Goal: Ask a question

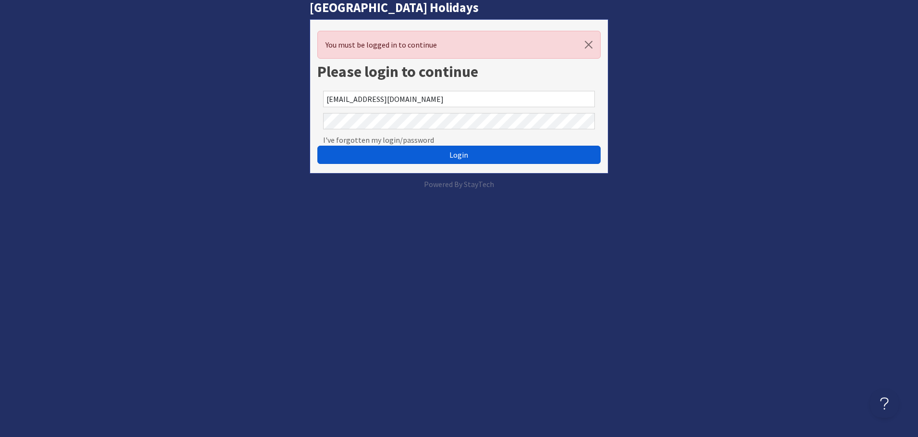
click at [446, 159] on button "Login" at bounding box center [458, 155] width 283 height 18
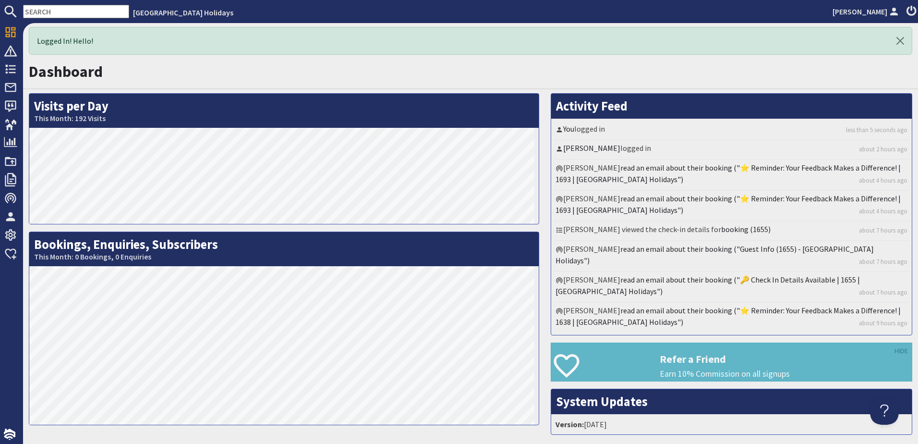
click at [278, 86] on div "Dashboard" at bounding box center [470, 74] width 895 height 31
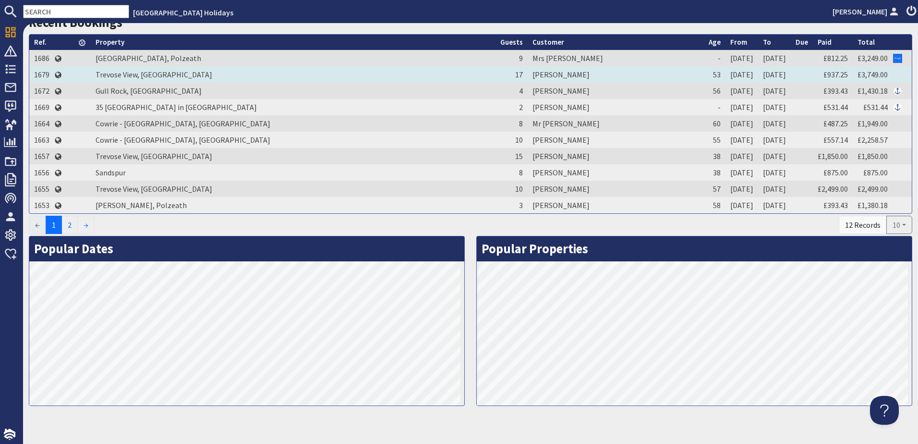
scroll to position [432, 0]
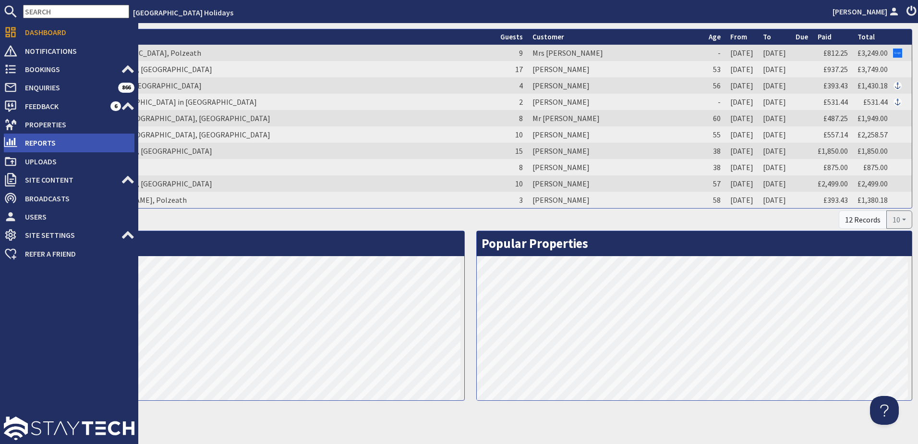
click at [63, 137] on span "Reports" at bounding box center [75, 142] width 117 height 15
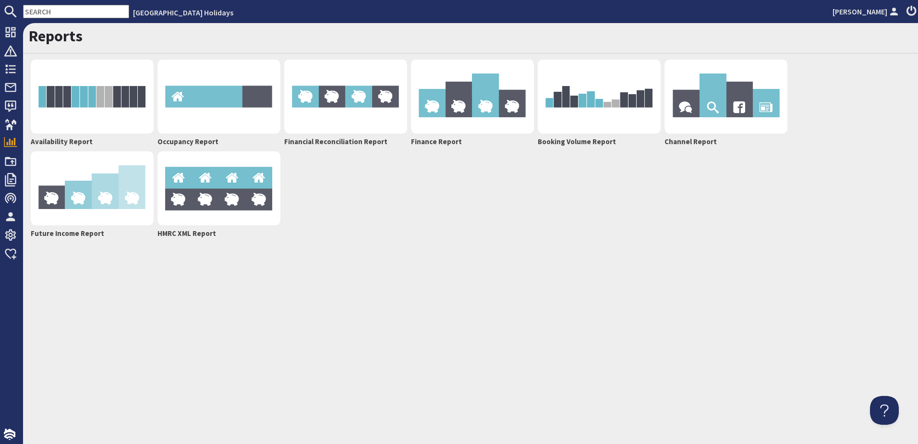
click at [468, 263] on div "Reports Availability Report Occupancy Report Financial Reconciliation Report Fi…" at bounding box center [470, 233] width 895 height 421
click at [379, 326] on div "Reports Availability Report Occupancy Report Financial Reconciliation Report Fi…" at bounding box center [470, 233] width 895 height 421
click at [443, 220] on div "Availability Report Occupancy Report Financial Reconciliation Report Finance Re…" at bounding box center [471, 149] width 884 height 183
click at [366, 241] on div "Availability Report Occupancy Report Financial Reconciliation Report Finance Re…" at bounding box center [471, 149] width 884 height 183
drag, startPoint x: 108, startPoint y: 96, endPoint x: 119, endPoint y: 91, distance: 12.0
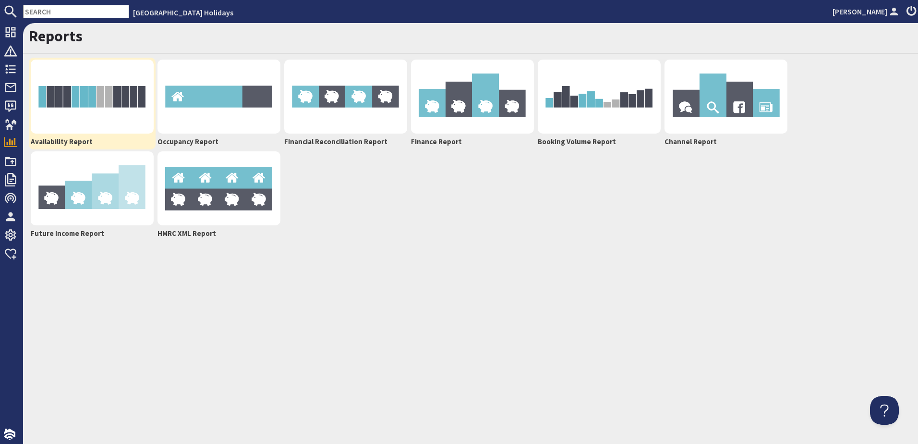
click at [110, 97] on img at bounding box center [92, 97] width 123 height 74
click at [373, 271] on div "Reports Availability Report Occupancy Report Financial Reconciliation Report Fi…" at bounding box center [470, 233] width 895 height 421
drag, startPoint x: 438, startPoint y: 297, endPoint x: 355, endPoint y: 273, distance: 85.6
click at [438, 297] on div "Reports Availability Report Occupancy Report Financial Reconciliation Report Fi…" at bounding box center [470, 233] width 895 height 421
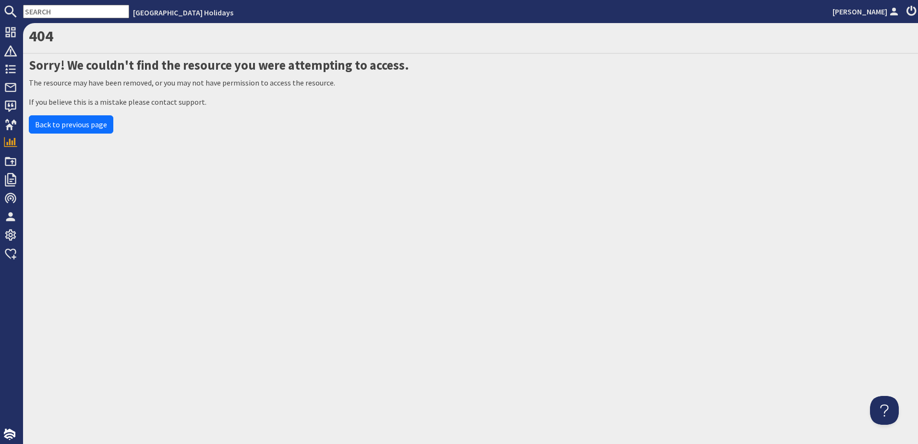
click at [147, 180] on div "404 Sorry! We couldn't find the resource you were attempting to access. The res…" at bounding box center [470, 233] width 895 height 421
click at [82, 119] on link "Back to previous page" at bounding box center [71, 124] width 85 height 18
click at [285, 175] on div "404 Sorry! We couldn't find the resource you were attempting to access. The res…" at bounding box center [470, 233] width 895 height 421
click at [165, 102] on p "If you believe this is a mistake please contact support." at bounding box center [471, 102] width 884 height 12
click at [326, 184] on div "404 Sorry! We couldn't find the resource you were attempting to access. The res…" at bounding box center [470, 233] width 895 height 421
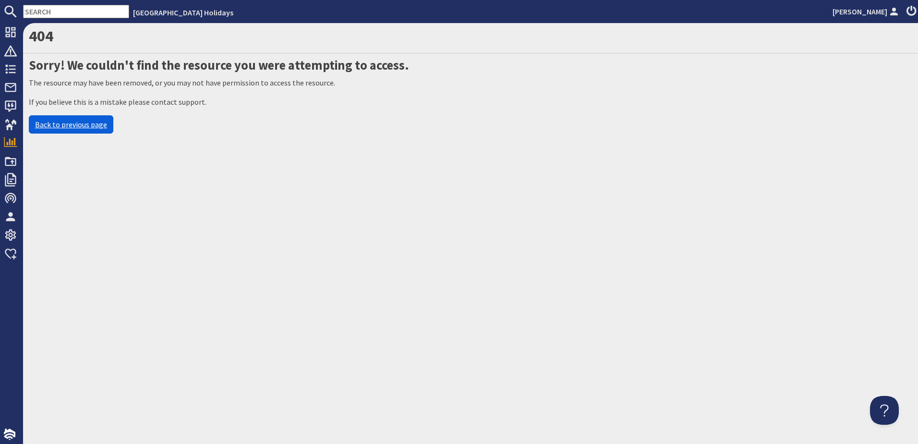
click at [65, 119] on link "Back to previous page" at bounding box center [71, 124] width 85 height 18
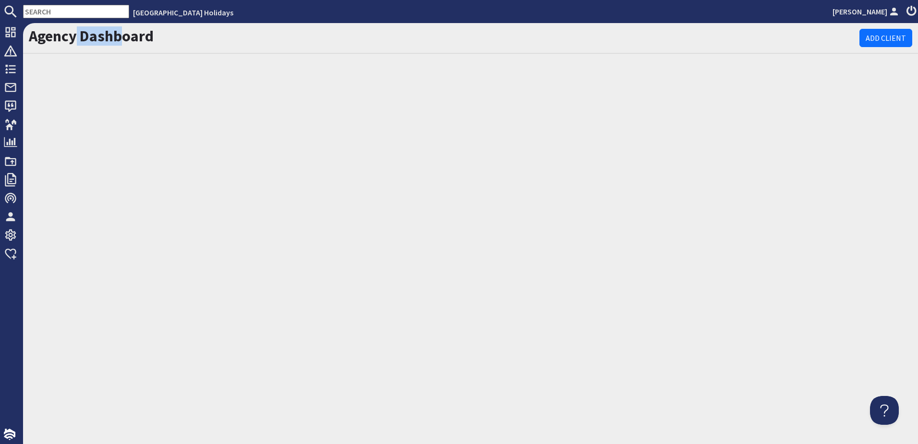
drag, startPoint x: 74, startPoint y: 85, endPoint x: 131, endPoint y: 192, distance: 121.6
click at [131, 192] on div "Agency Dashboard Add Client" at bounding box center [470, 233] width 895 height 421
drag, startPoint x: 131, startPoint y: 192, endPoint x: 266, endPoint y: 145, distance: 143.1
click at [266, 146] on div "Agency Dashboard Add Client" at bounding box center [470, 233] width 895 height 421
click at [134, 106] on div "Agency Dashboard Add Client" at bounding box center [470, 233] width 895 height 421
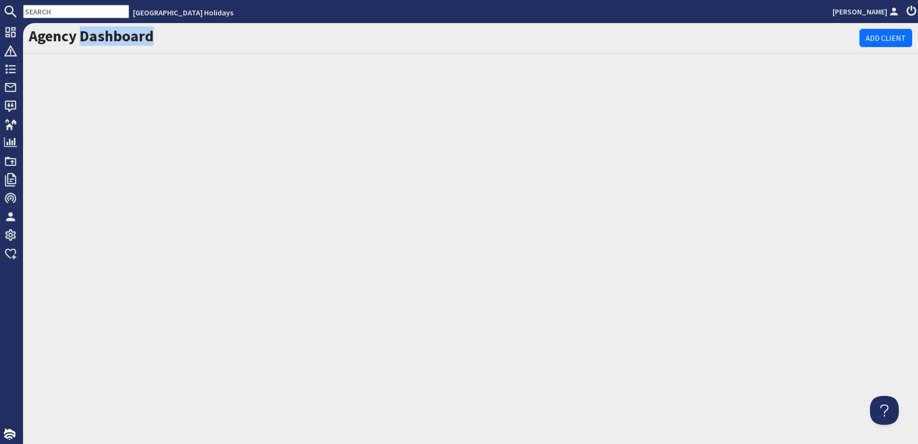
click at [134, 106] on div "Agency Dashboard Add Client" at bounding box center [470, 233] width 895 height 421
drag, startPoint x: 134, startPoint y: 106, endPoint x: 165, endPoint y: 166, distance: 67.2
click at [166, 167] on div "Agency Dashboard Add Client" at bounding box center [470, 233] width 895 height 421
click at [181, 75] on div "Agency Dashboard Add Client" at bounding box center [470, 233] width 895 height 421
click at [879, 30] on link "Add Client" at bounding box center [886, 38] width 53 height 18
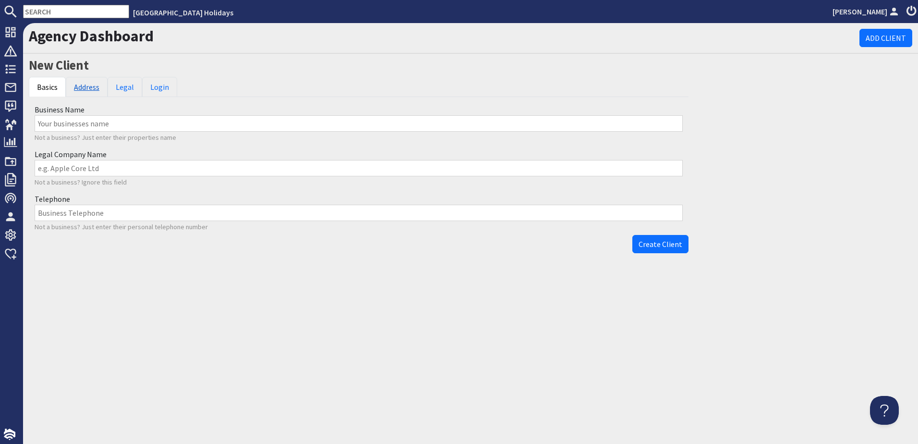
click at [94, 86] on link "Address" at bounding box center [87, 87] width 42 height 20
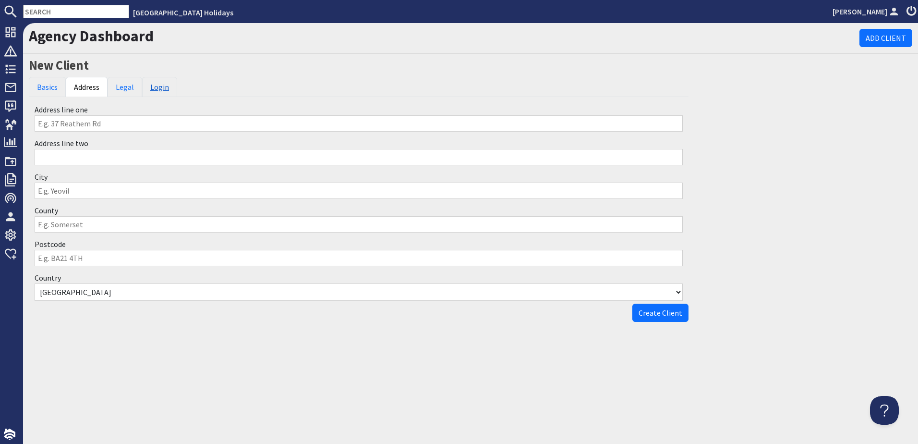
click at [146, 86] on link "Login" at bounding box center [159, 87] width 35 height 20
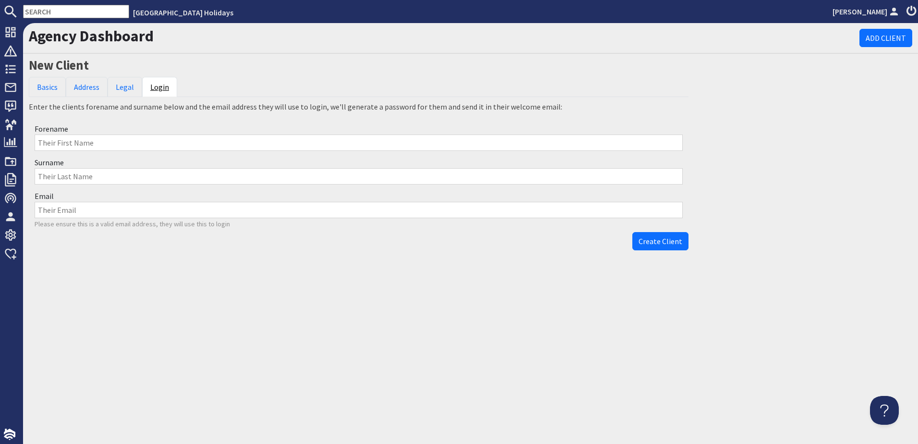
click at [161, 84] on link "Login" at bounding box center [159, 87] width 35 height 20
click at [126, 84] on link "Legal" at bounding box center [125, 87] width 35 height 20
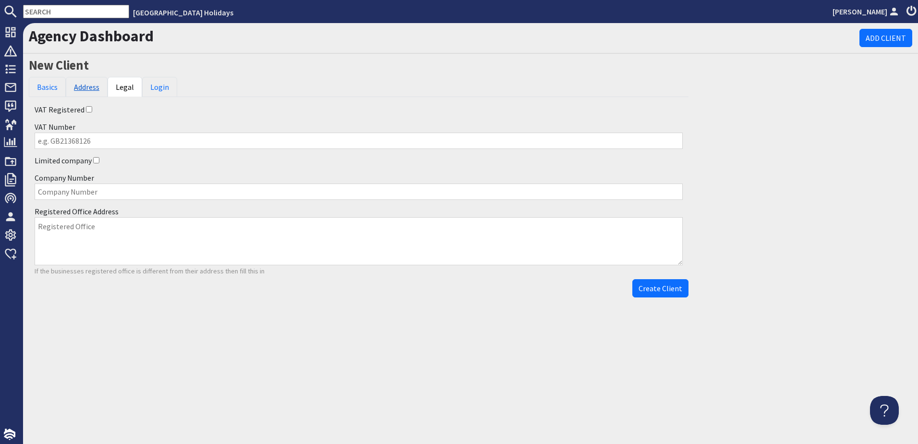
click at [87, 85] on link "Address" at bounding box center [87, 87] width 42 height 20
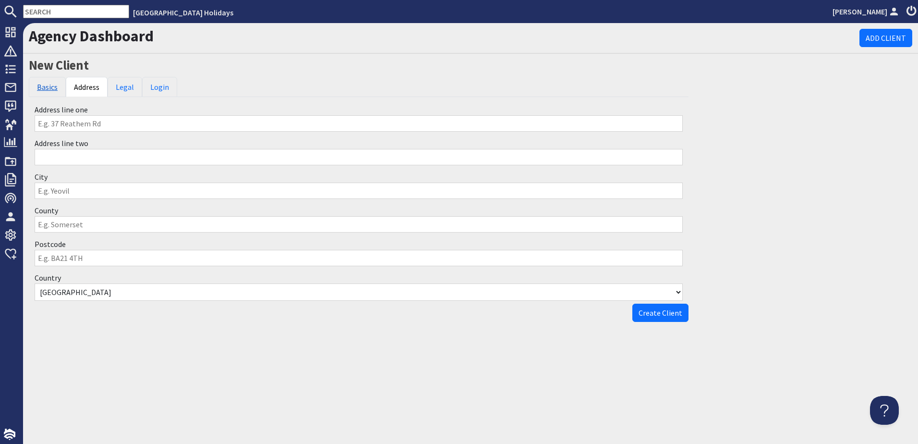
click at [50, 88] on link "Basics" at bounding box center [47, 87] width 37 height 20
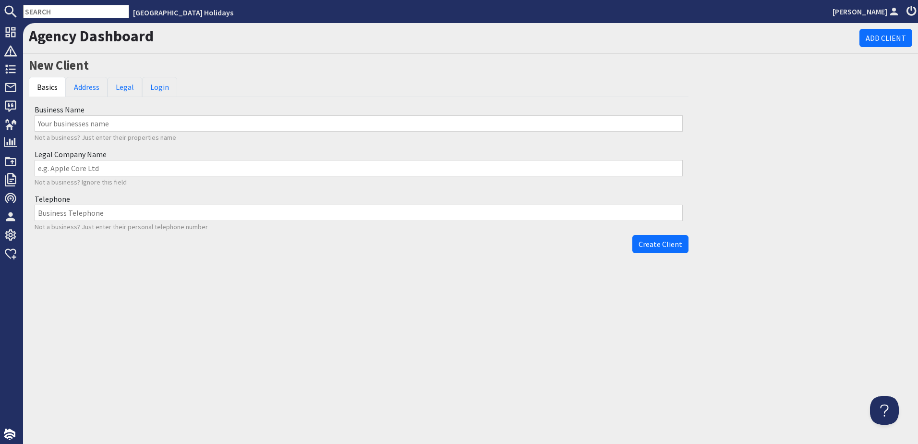
click at [286, 76] on div "New Client Basics Address Legal Login Business Name Not a business? Just enter …" at bounding box center [358, 158] width 671 height 200
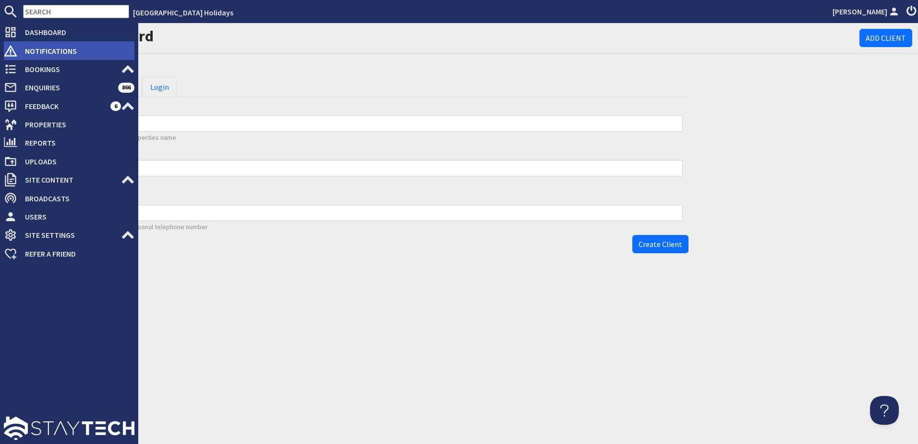
click at [30, 58] on span "Notifications" at bounding box center [75, 50] width 117 height 15
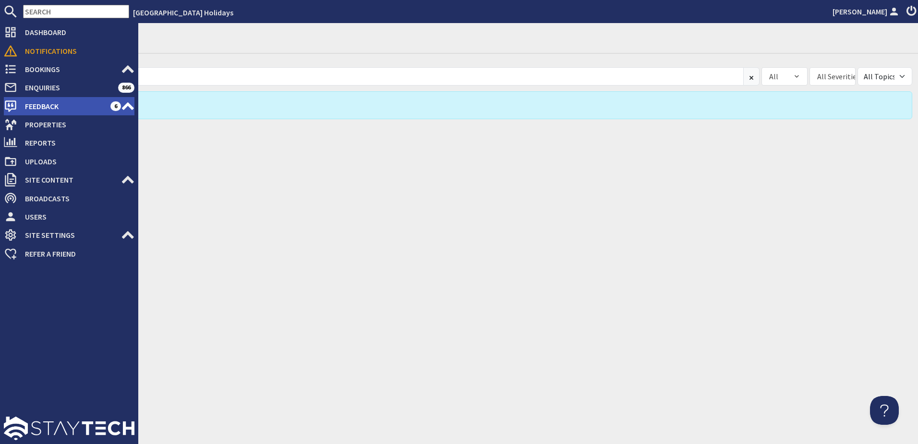
click at [81, 101] on span "Feedback" at bounding box center [63, 105] width 93 height 15
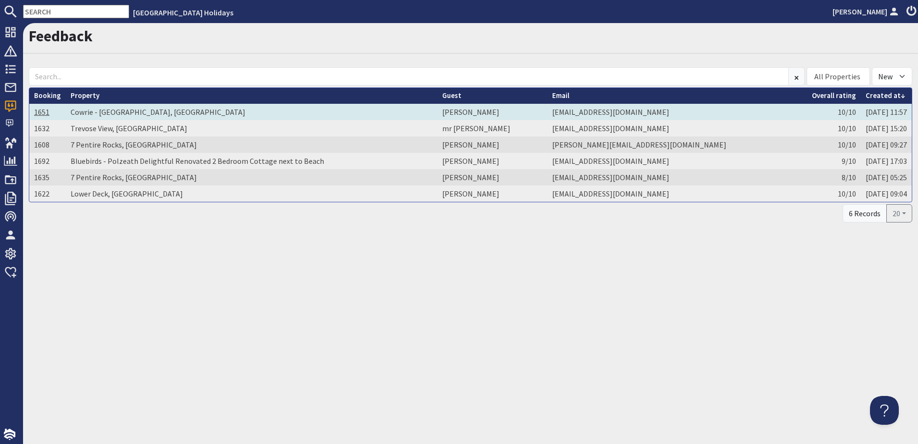
click at [38, 110] on link "1651" at bounding box center [41, 112] width 15 height 10
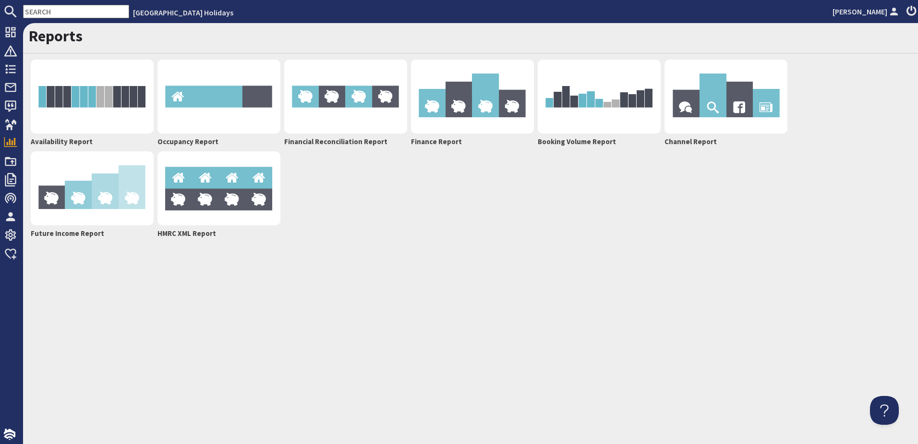
click at [278, 310] on div "Reports Availability Report Occupancy Report Financial Reconciliation Report Fi…" at bounding box center [470, 233] width 895 height 421
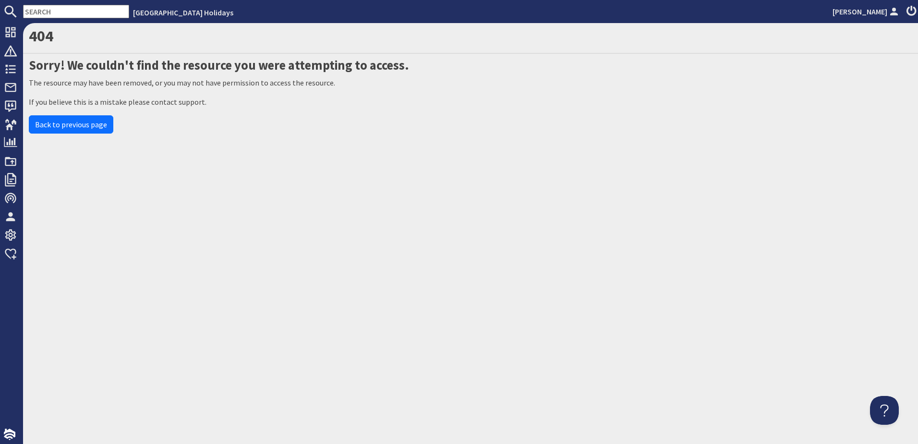
click at [213, 155] on div "404 Sorry! We couldn't find the resource you were attempting to access. The res…" at bounding box center [470, 233] width 895 height 421
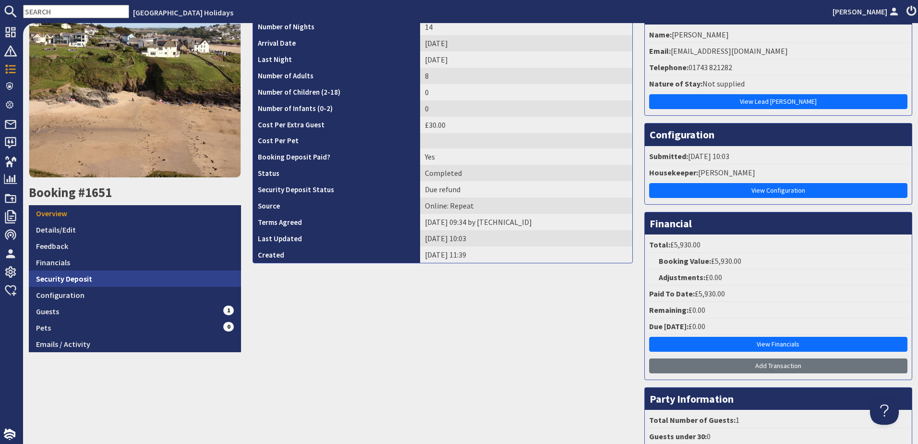
scroll to position [96, 0]
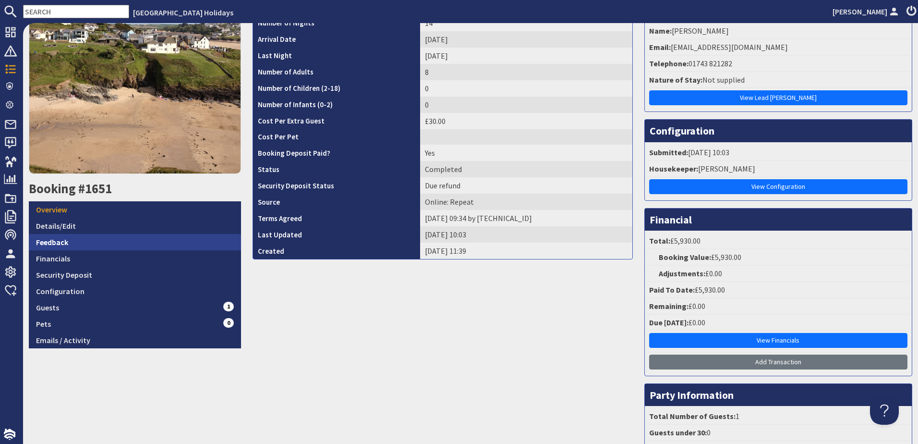
click at [92, 240] on link "Feedback" at bounding box center [135, 242] width 212 height 16
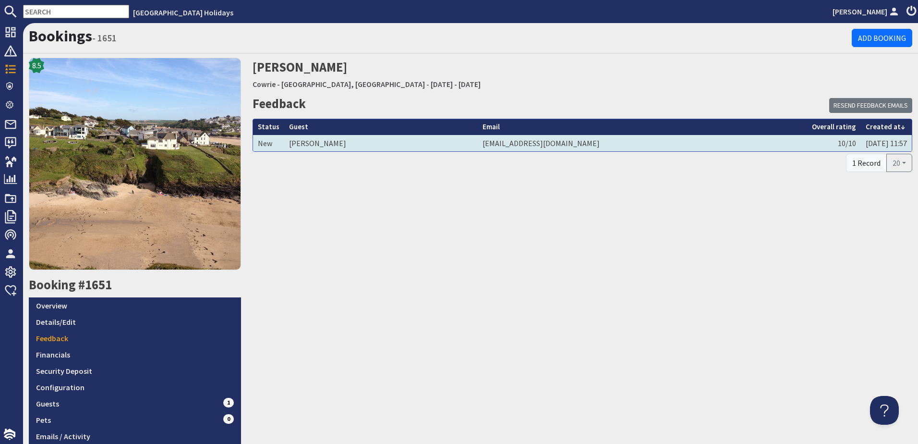
click at [705, 141] on td "sophiejrmiles@gmail.com" at bounding box center [642, 143] width 329 height 16
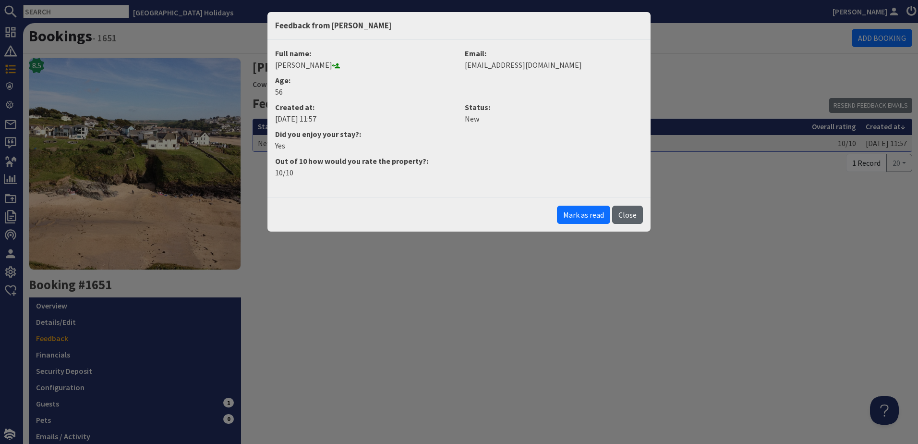
click at [634, 209] on button "Close" at bounding box center [627, 215] width 31 height 18
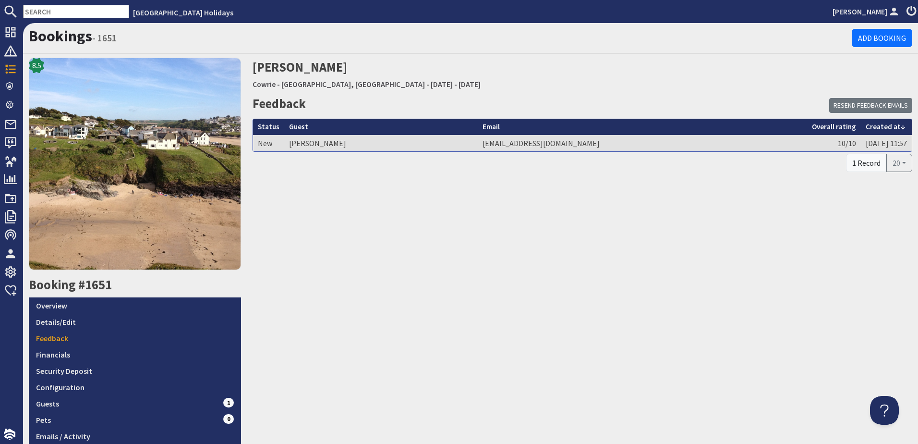
click at [428, 219] on div "Mrs Sophie Miles Cowrie - Seaside Family Beach House, New Polzeath - Monday 30/…" at bounding box center [582, 251] width 671 height 387
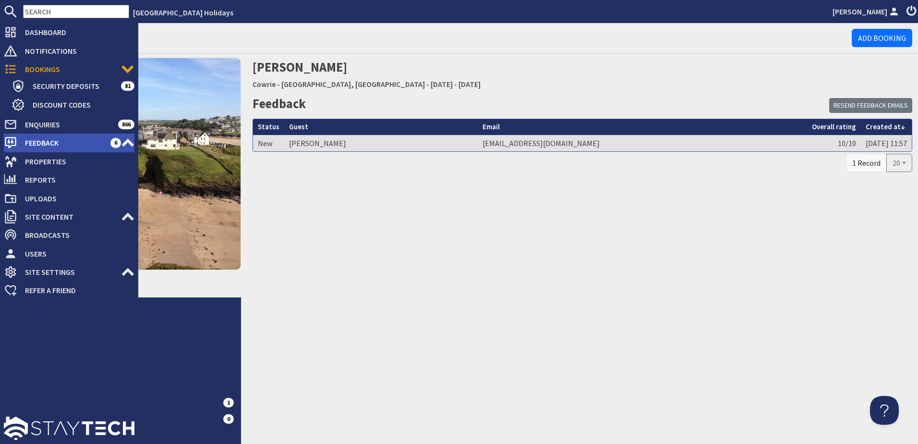
click at [60, 143] on span "Feedback" at bounding box center [63, 142] width 93 height 15
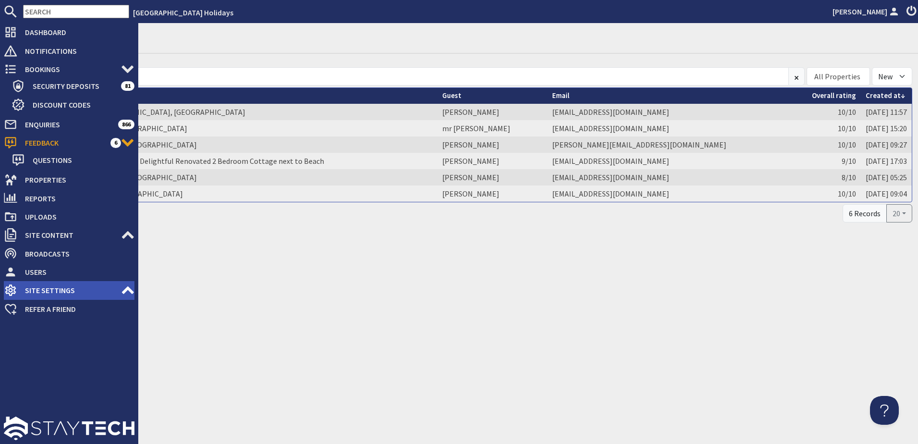
click at [123, 289] on icon at bounding box center [127, 289] width 13 height 13
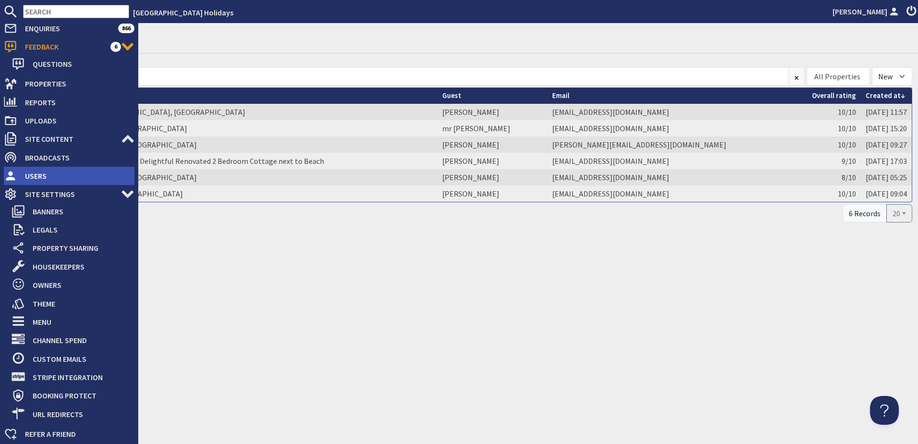
scroll to position [127, 0]
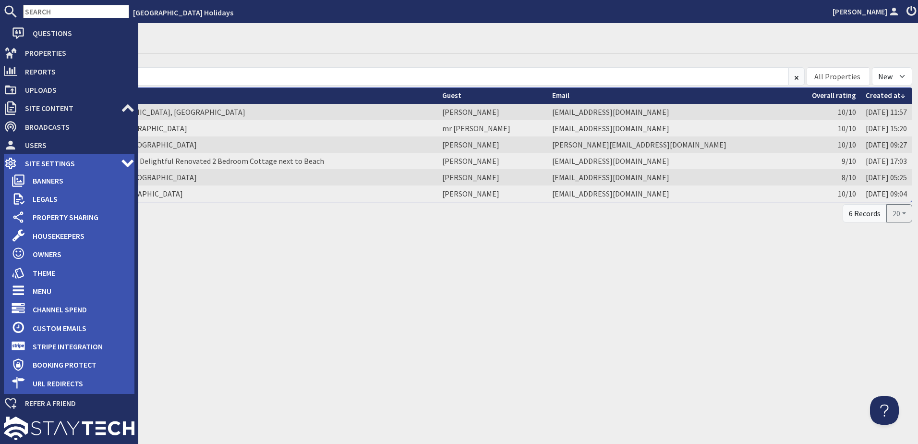
click at [70, 160] on span "Site Settings" at bounding box center [69, 163] width 104 height 15
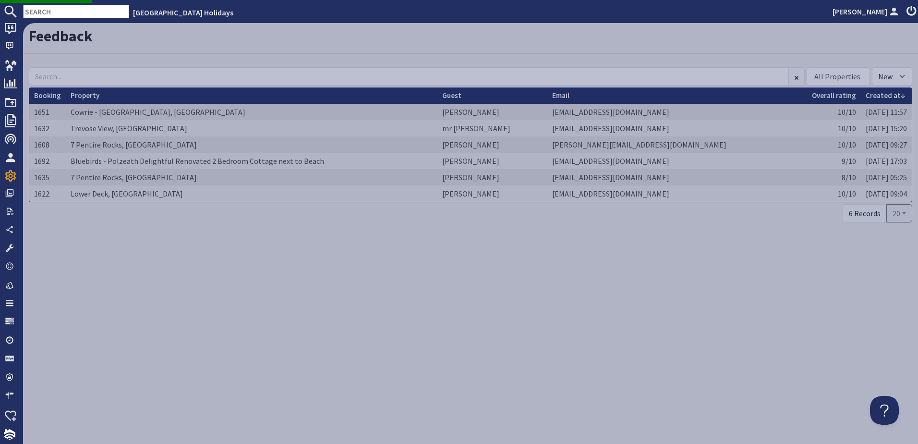
scroll to position [114, 0]
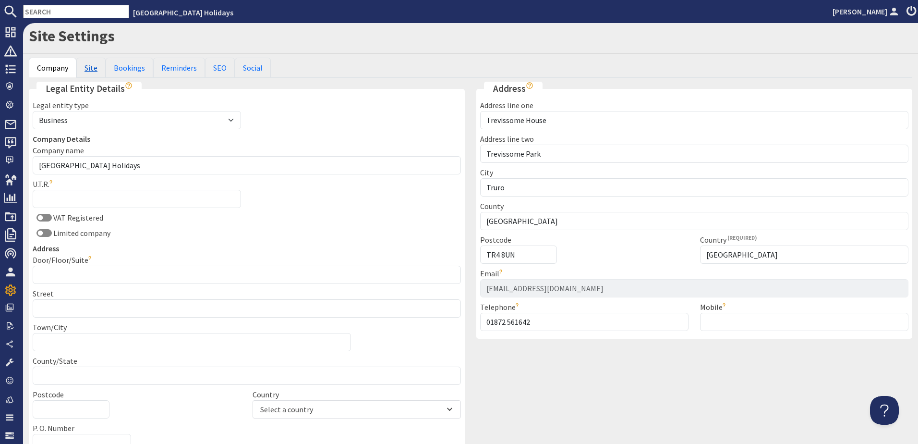
click at [96, 64] on link "Site" at bounding box center [90, 68] width 29 height 20
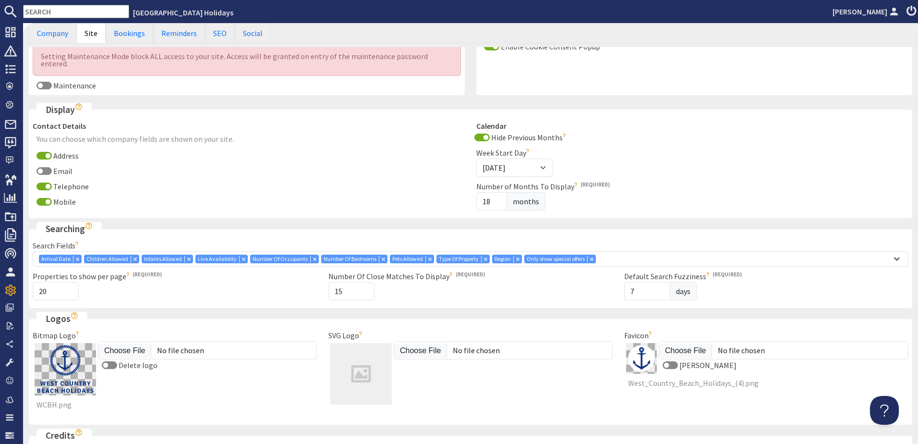
scroll to position [192, 0]
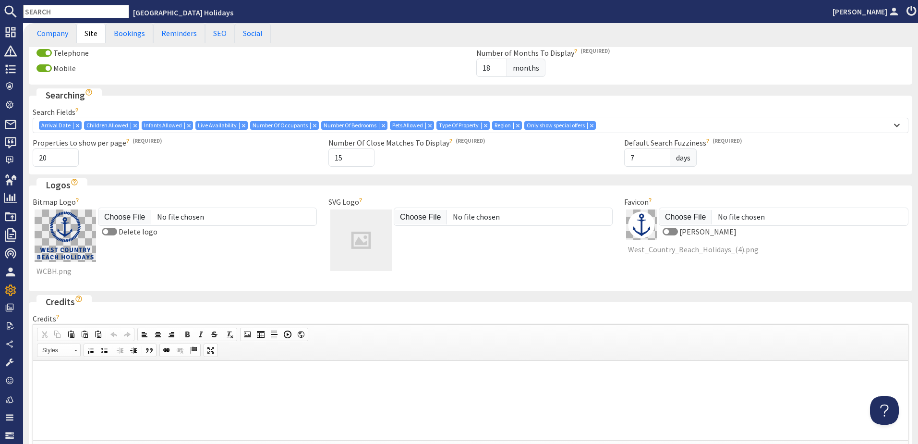
click at [471, 252] on div at bounding box center [471, 239] width 284 height 65
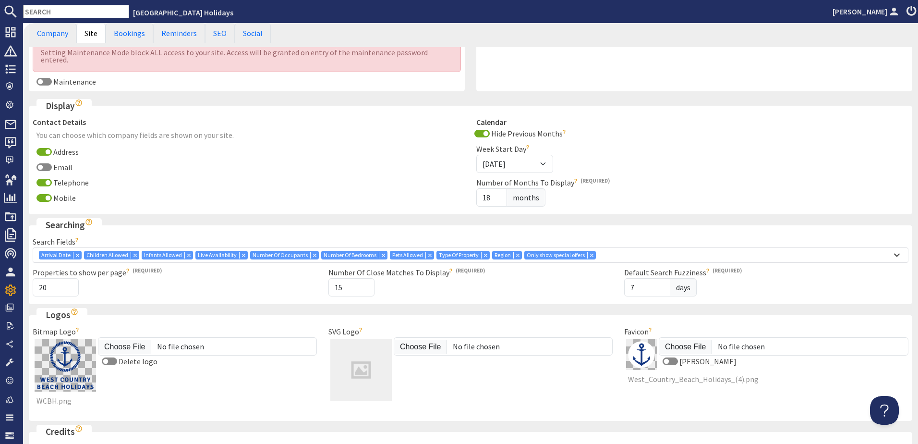
scroll to position [0, 0]
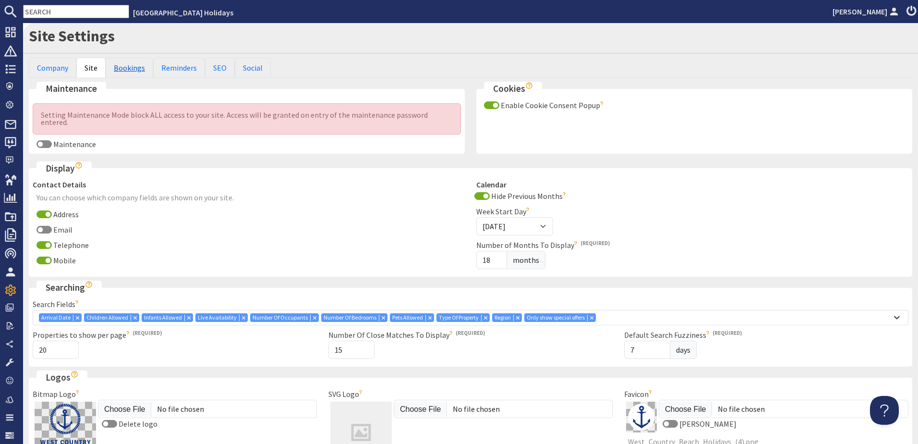
click at [129, 69] on link "Bookings" at bounding box center [130, 68] width 48 height 20
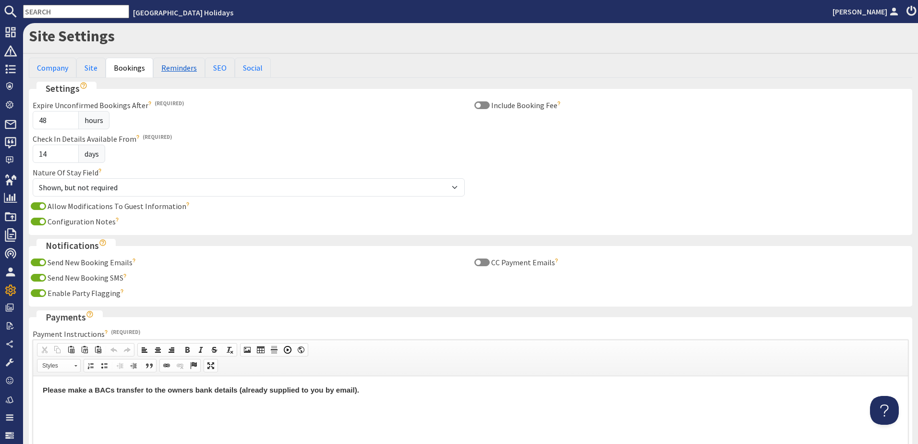
click at [174, 66] on link "Reminders" at bounding box center [179, 68] width 52 height 20
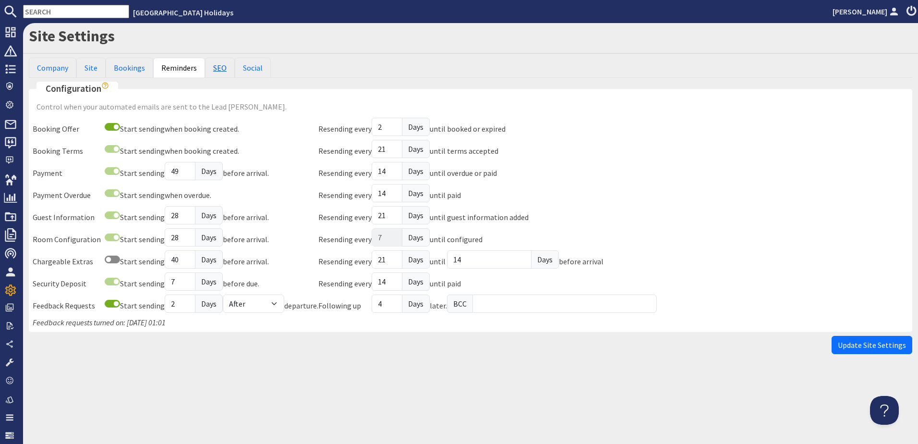
click at [214, 73] on link "SEO" at bounding box center [220, 68] width 30 height 20
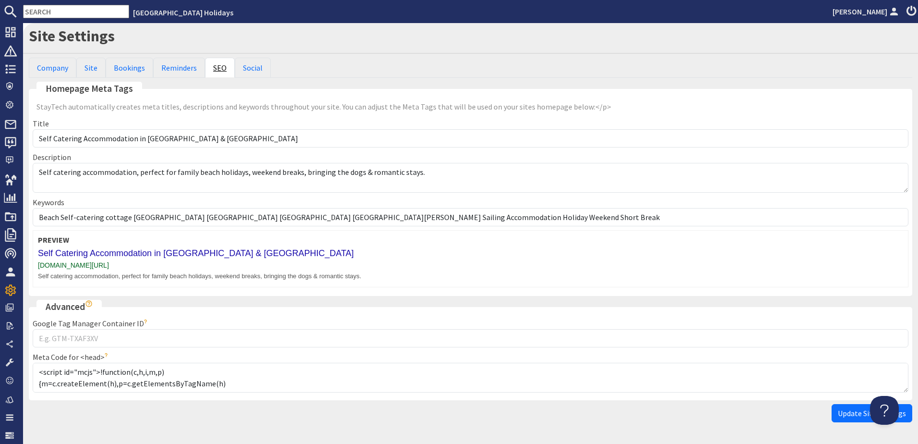
click at [227, 73] on link "SEO" at bounding box center [220, 68] width 30 height 20
click at [251, 69] on link "Social" at bounding box center [253, 68] width 36 height 20
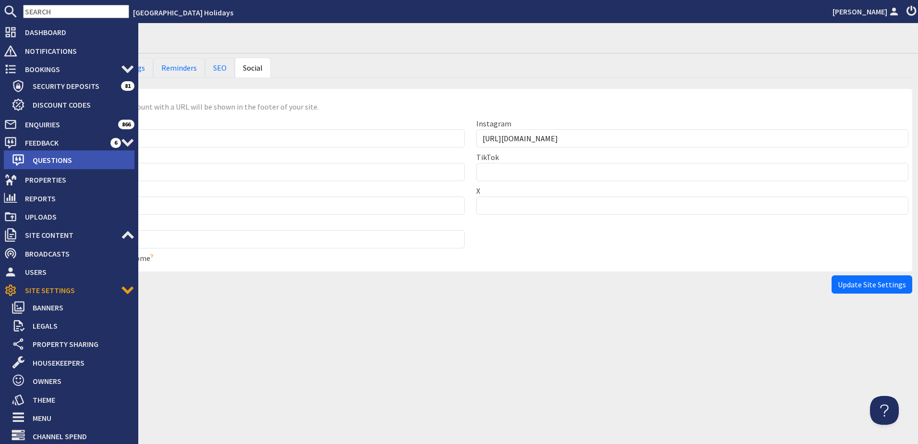
click at [42, 161] on span "Questions" at bounding box center [80, 159] width 110 height 15
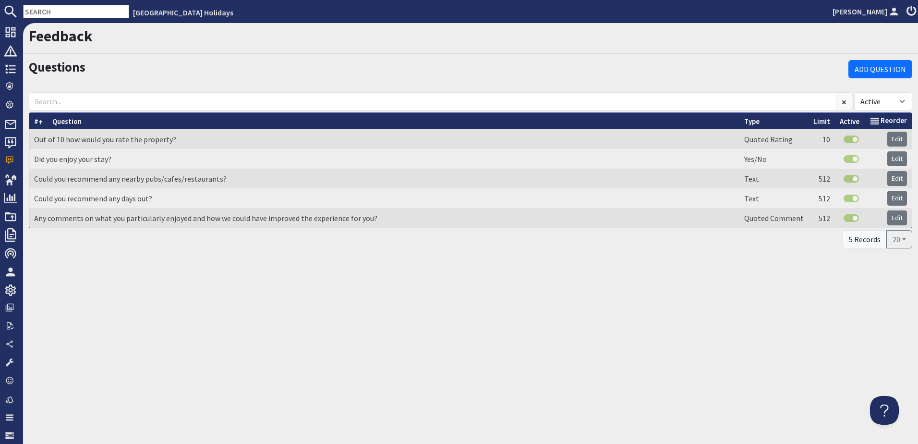
click at [361, 336] on div "Feedback Questions Add Question All Active Not active # Out of 10 how would you…" at bounding box center [470, 233] width 895 height 421
click at [787, 137] on td "Quoted Rating" at bounding box center [774, 139] width 69 height 20
click at [272, 254] on div "Feedback Questions Add Question All Active Not active # Out of 10 how would you…" at bounding box center [470, 233] width 895 height 421
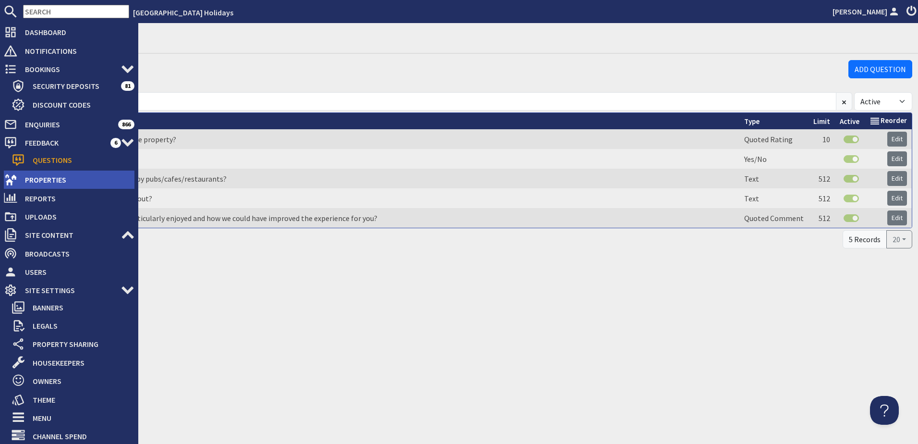
click at [55, 185] on span "Properties" at bounding box center [75, 179] width 117 height 15
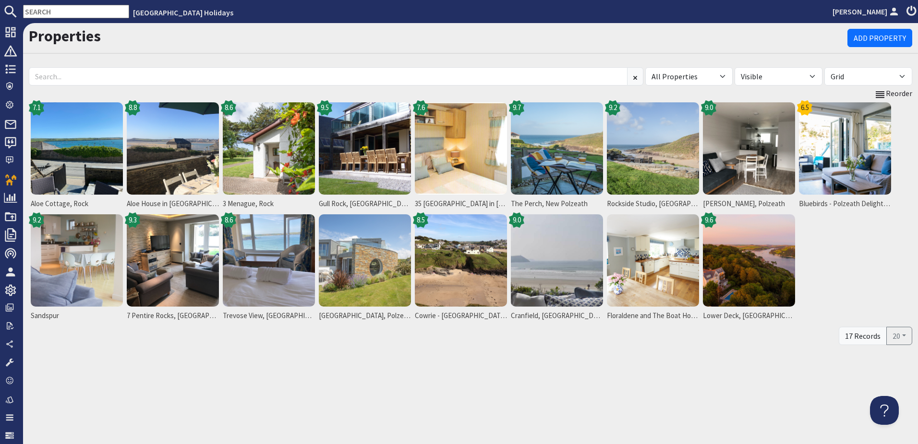
click at [293, 360] on div "Properties Add Property All Properties 3 Menague, Rock 35 Porthilly Beach Holid…" at bounding box center [470, 233] width 895 height 421
click at [268, 362] on div "Properties Add Property All Properties 3 Menague, Rock 35 Porthilly Beach Holid…" at bounding box center [470, 233] width 895 height 421
click at [265, 354] on div "Properties Add Property All Properties 3 Menague, Rock 35 Porthilly Beach Holid…" at bounding box center [470, 233] width 895 height 421
click at [53, 121] on img at bounding box center [77, 148] width 92 height 92
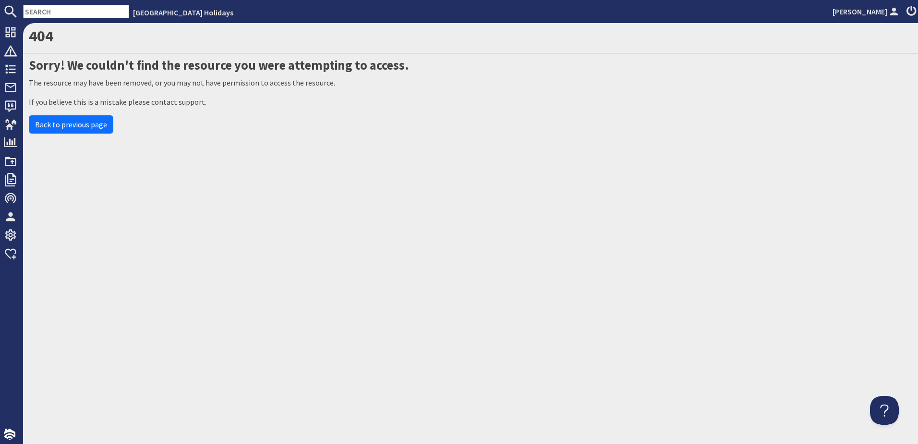
click at [188, 164] on div "404 Sorry! We couldn't find the resource you were attempting to access. The res…" at bounding box center [470, 233] width 895 height 421
click at [262, 175] on div "404 Sorry! We couldn't find the resource you were attempting to access. The res…" at bounding box center [470, 233] width 895 height 421
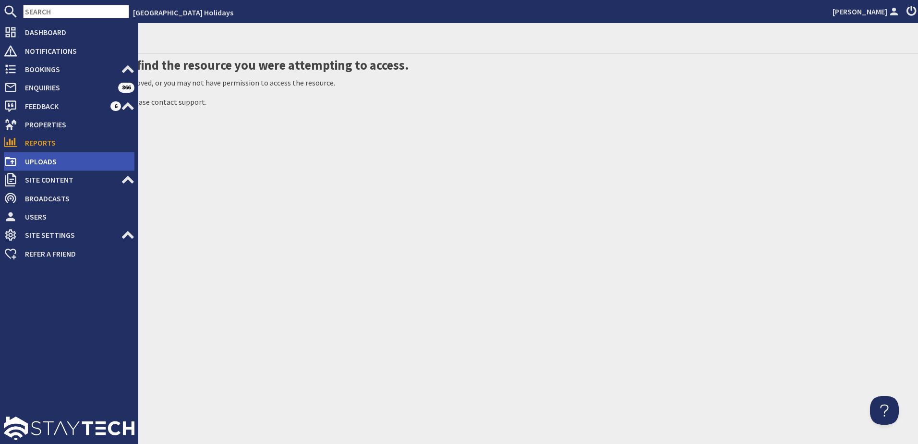
click at [23, 159] on span "Uploads" at bounding box center [75, 161] width 117 height 15
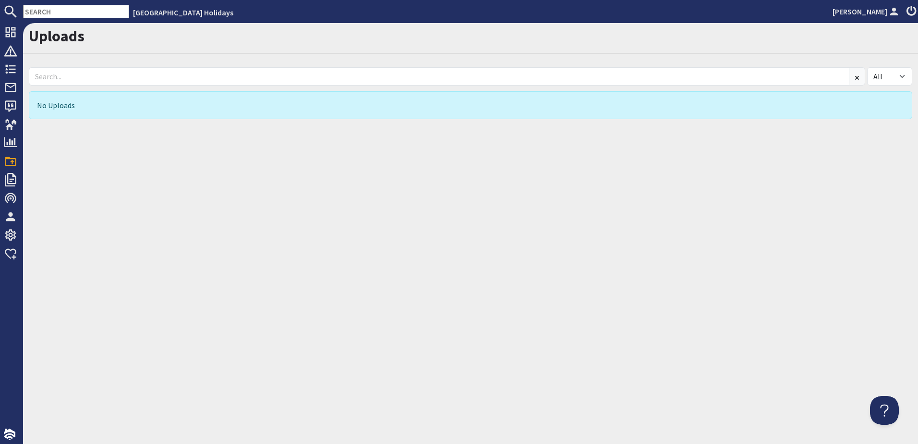
click at [439, 207] on div "Uploads All Pricing No Uploads" at bounding box center [470, 233] width 895 height 421
drag, startPoint x: 66, startPoint y: 105, endPoint x: 61, endPoint y: 104, distance: 4.8
click at [66, 105] on div "No Uploads" at bounding box center [471, 105] width 884 height 28
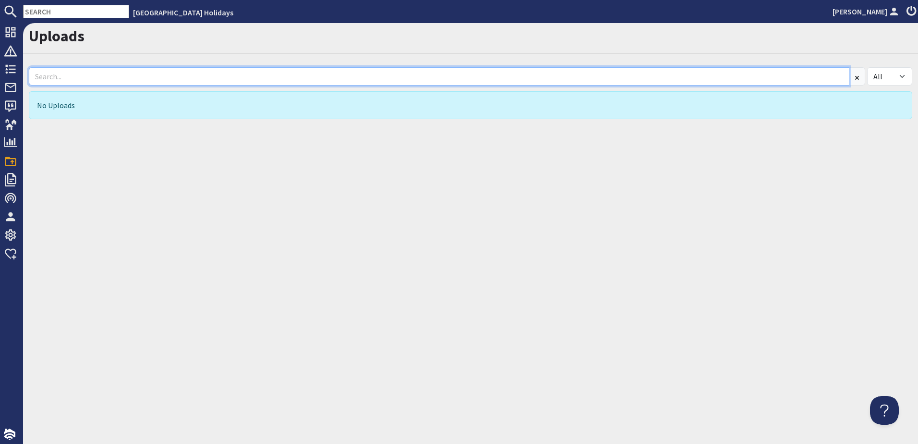
click at [48, 76] on input at bounding box center [439, 76] width 821 height 18
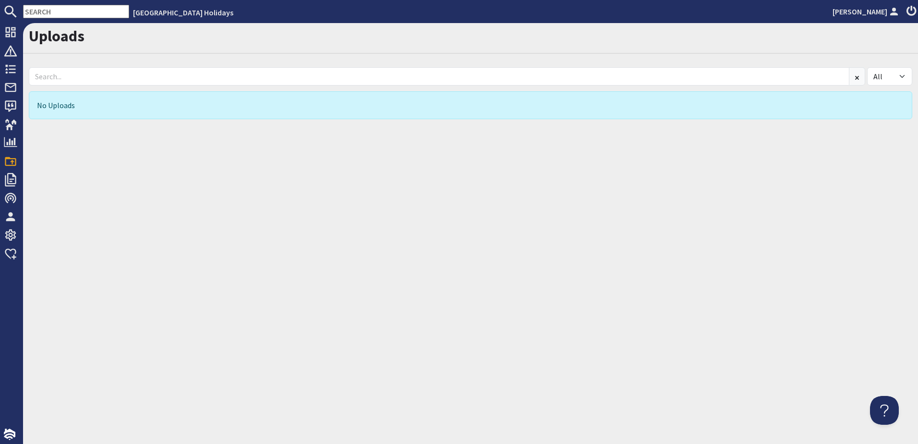
click at [128, 165] on div "Uploads All Pricing No Uploads" at bounding box center [470, 233] width 895 height 421
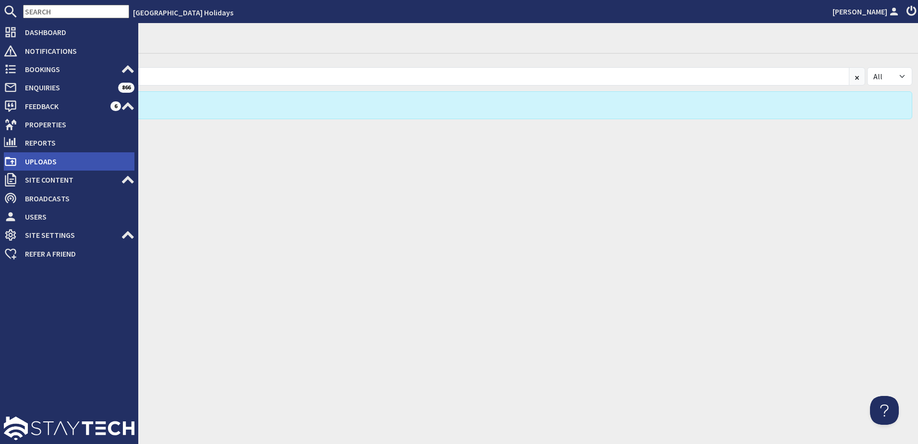
click at [48, 162] on span "Uploads" at bounding box center [75, 161] width 117 height 15
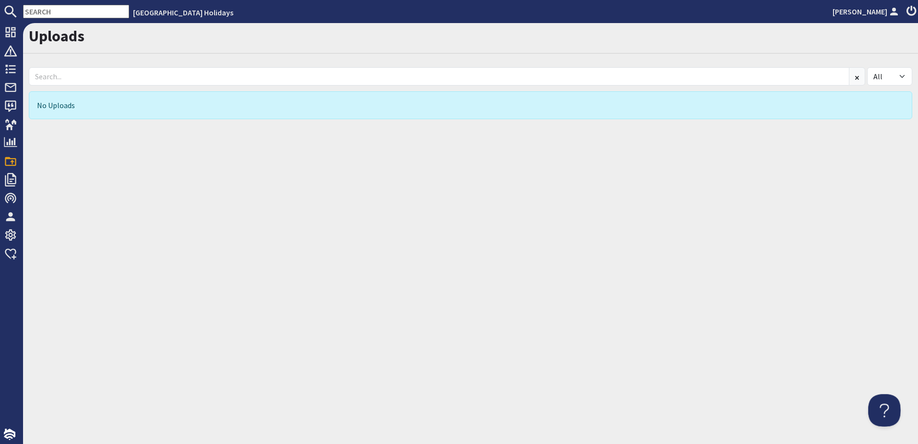
click at [879, 405] on button at bounding box center [882, 408] width 29 height 29
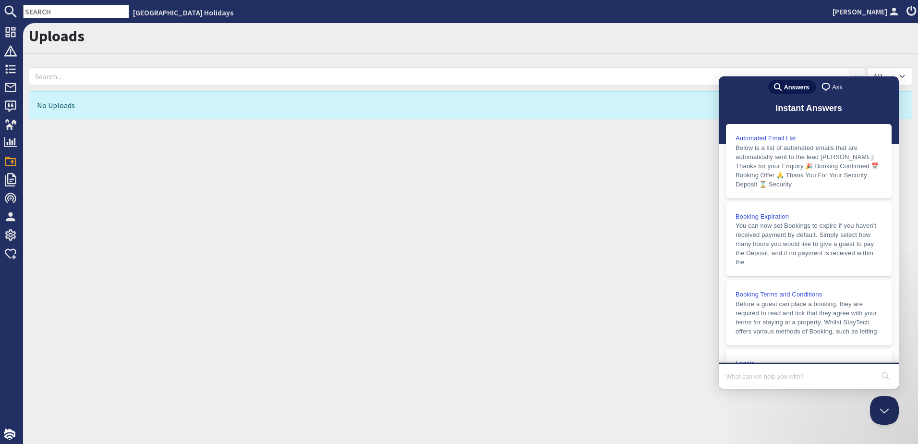
click at [561, 229] on div "Uploads All Pricing No Uploads" at bounding box center [470, 233] width 895 height 421
click at [883, 408] on button "Close Beacon popover" at bounding box center [882, 408] width 29 height 29
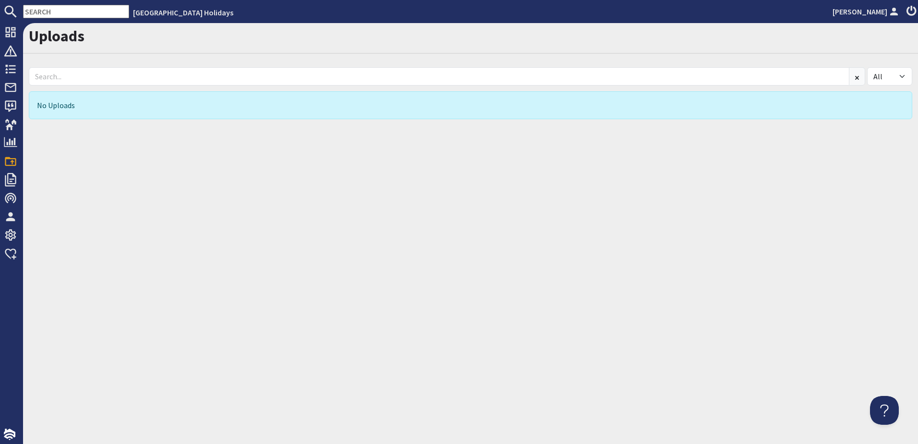
click at [475, 268] on div "Uploads All Pricing No Uploads" at bounding box center [470, 233] width 895 height 421
click at [184, 258] on div "Uploads All Pricing No Uploads" at bounding box center [470, 233] width 895 height 421
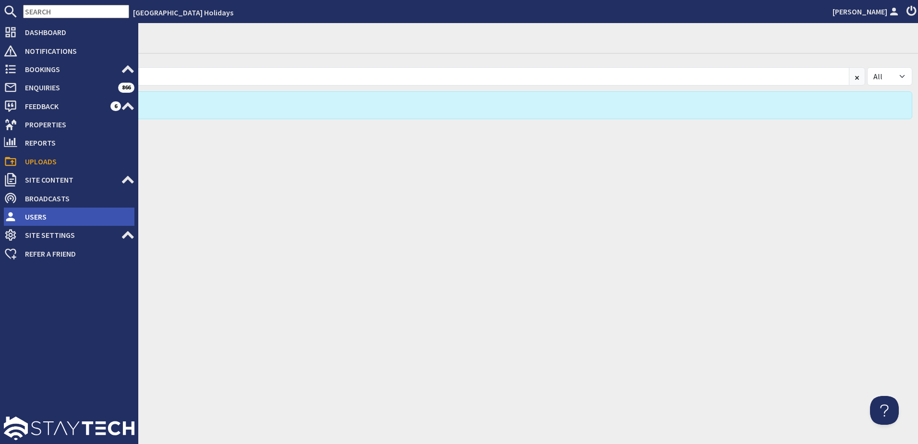
click at [43, 213] on span "Users" at bounding box center [75, 216] width 117 height 15
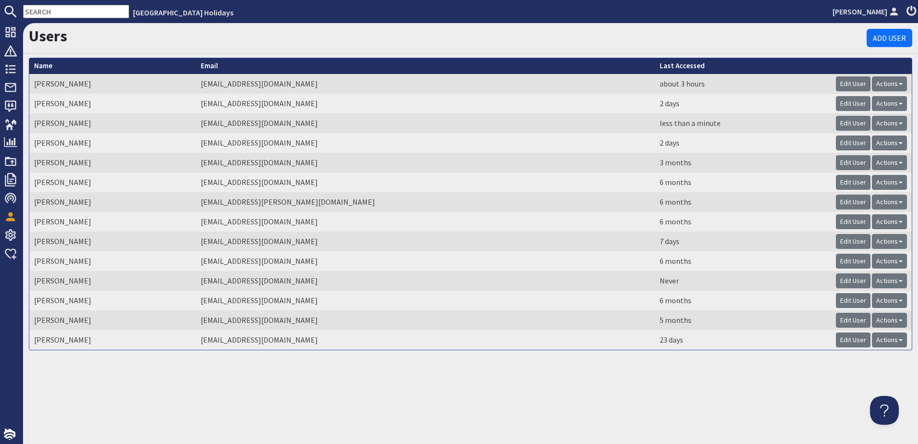
click at [272, 364] on div "Users Add User Name Alison Cross Email across@cornwallhideaways.co.uk Last Acce…" at bounding box center [470, 233] width 895 height 421
click at [144, 41] on h1 "Users" at bounding box center [448, 36] width 838 height 18
click at [184, 41] on h1 "Users" at bounding box center [448, 36] width 838 height 18
click at [883, 406] on button at bounding box center [882, 408] width 29 height 29
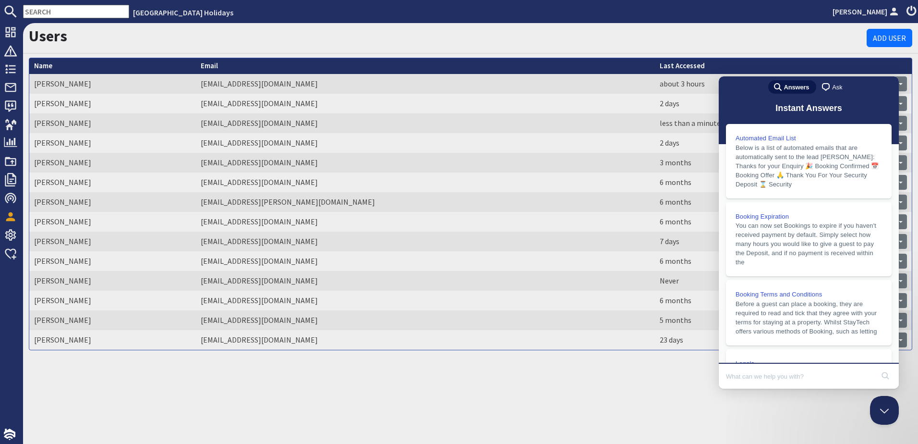
click at [830, 81] on link "chat-square Ask" at bounding box center [833, 86] width 33 height 13
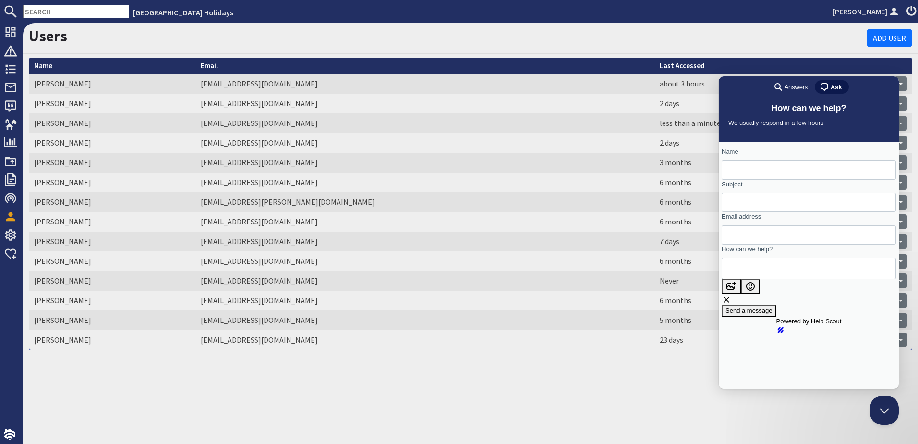
click at [298, 256] on td "Measterbrook@cornwallhideaways.co.uk" at bounding box center [425, 261] width 459 height 20
click at [297, 256] on td "Measterbrook@cornwallhideaways.co.uk" at bounding box center [425, 261] width 459 height 20
copy tr "Measterbrook@cornwallhideaways.co.uk"
click at [758, 241] on input "Email address" at bounding box center [809, 234] width 159 height 17
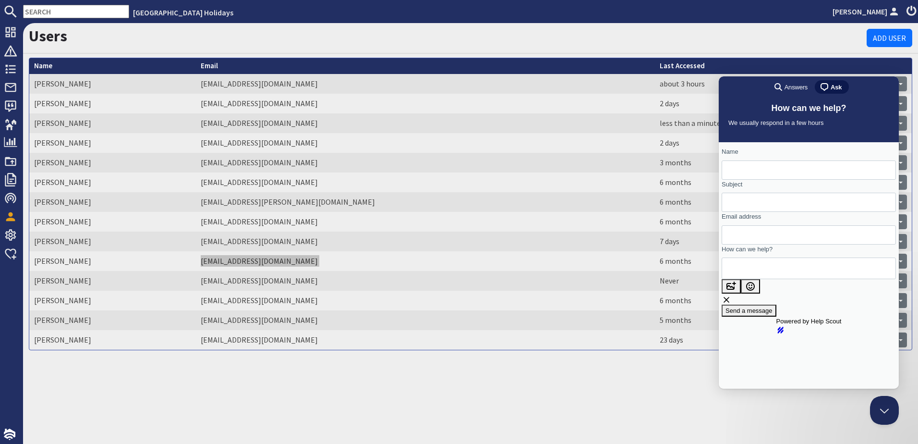
paste input "Measterbrook@cornwallhideaways.co.uk"
click at [744, 243] on input "Measterbrook@cornwallhideaways.co.uk" at bounding box center [809, 234] width 159 height 17
type input "measterbrook@cornwallhideaways.co.uk"
click at [814, 274] on textarea "How can we help?" at bounding box center [773, 268] width 87 height 21
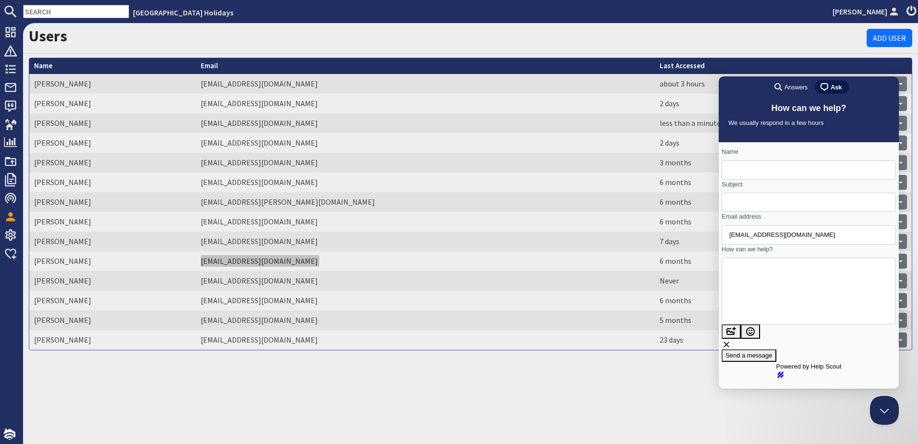
type textarea "Hi, Is there a report where I can download all bookings on the website please? …"
click at [780, 170] on input "Name" at bounding box center [809, 169] width 159 height 17
type input "Maddie"
type input "B"
type input "A"
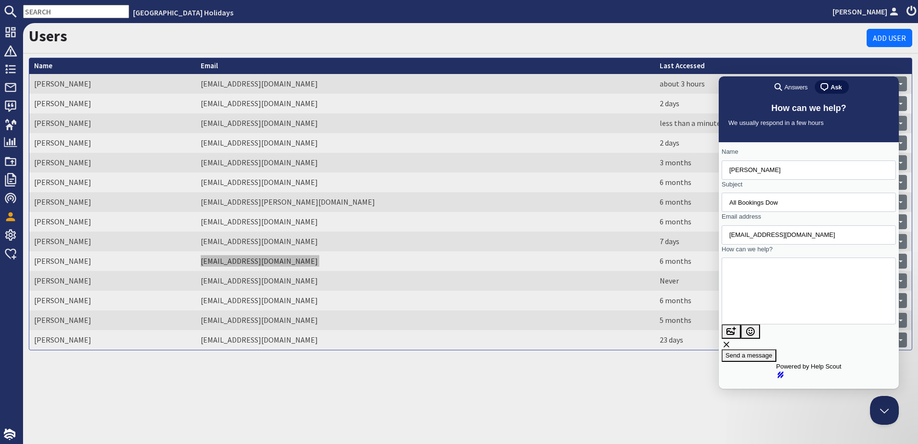
type input "All Bookings Dow"
click at [623, 35] on h1 "Users" at bounding box center [448, 36] width 838 height 18
click at [306, 380] on div "Users Add User Name Alison Cross Email across@cornwallhideaways.co.uk Last Acce…" at bounding box center [470, 233] width 895 height 421
click at [276, 379] on div "Users Add User Name Alison Cross Email across@cornwallhideaways.co.uk Last Acce…" at bounding box center [470, 233] width 895 height 421
drag, startPoint x: 763, startPoint y: 308, endPoint x: 767, endPoint y: 321, distance: 13.5
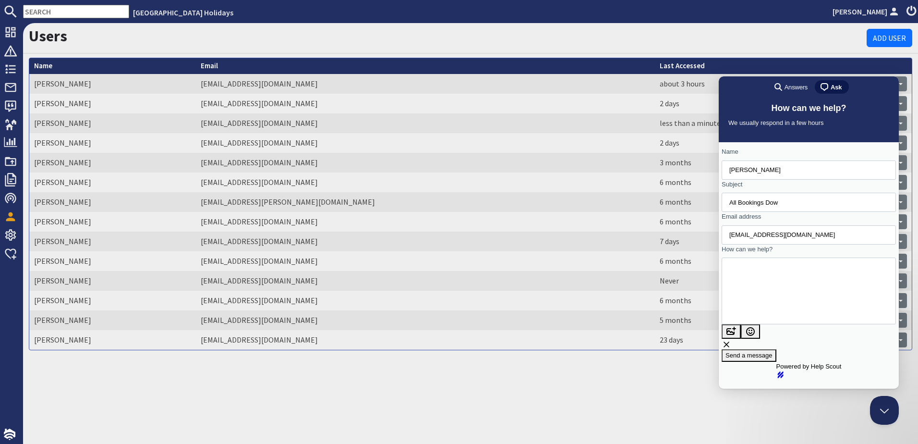
click at [763, 308] on textarea "Hi, Is there a report where I can download all bookings on the website please? …" at bounding box center [754, 290] width 48 height 61
type textarea "Hi, Is there a report where I can download all bookings for all properties on t…"
click at [761, 206] on input "All Bookings Dow" at bounding box center [809, 202] width 159 height 17
click at [761, 205] on input "All Bookings Dow" at bounding box center [809, 202] width 159 height 17
type input "Download all bookings"
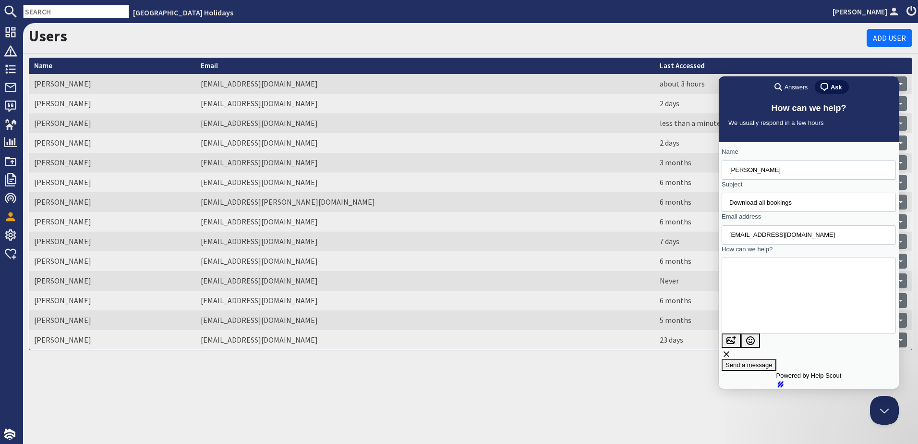
click at [759, 242] on input "measterbrook@cornwallhideaways.co.uk" at bounding box center [809, 234] width 159 height 17
click at [758, 242] on input "measterbrook@cornwallhideaways.co.uk" at bounding box center [809, 234] width 159 height 17
click at [757, 242] on input "measterbrook@cornwallhideaways.co.uk" at bounding box center [809, 234] width 159 height 17
type input "enquiries@cornwallhideaways.co.uk"
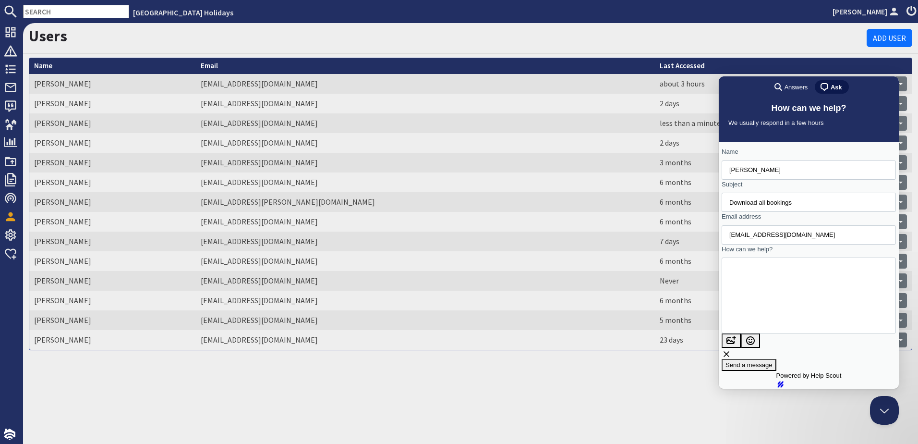
click at [771, 299] on textarea "Hi, Is there a report where I can download all bookings for all properties on t…" at bounding box center [751, 296] width 42 height 70
click at [771, 280] on textarea "Hi, Is there a report where I can download all bookings for all properties on t…" at bounding box center [751, 296] width 42 height 70
click at [773, 361] on span "Send a message" at bounding box center [749, 364] width 47 height 7
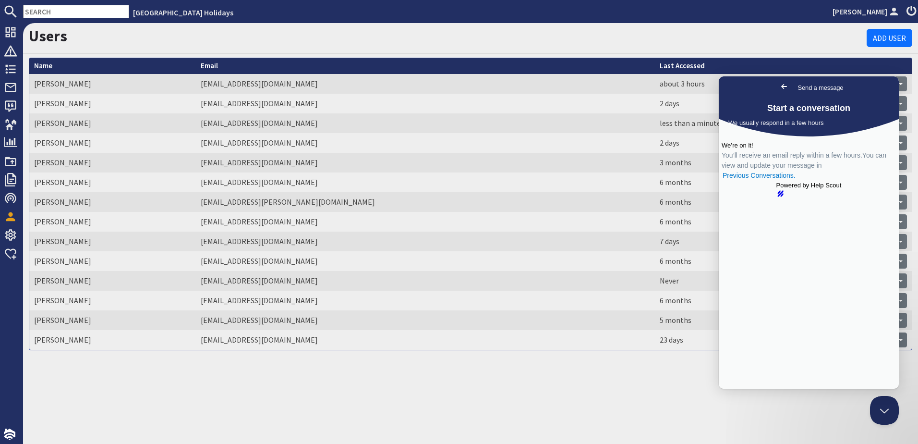
scroll to position [0, 0]
click at [884, 410] on button "Close Beacon popover" at bounding box center [882, 408] width 29 height 29
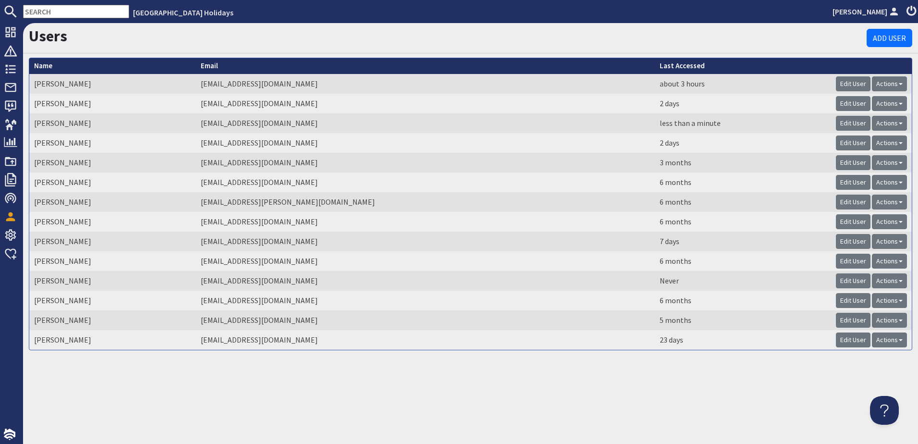
click at [196, 377] on div "Users Add User Name Alison Cross Email across@cornwallhideaways.co.uk Last Acce…" at bounding box center [470, 233] width 895 height 421
click at [279, 382] on div "Users Add User Name Alison Cross Email across@cornwallhideaways.co.uk Last Acce…" at bounding box center [470, 233] width 895 height 421
click at [276, 380] on div "Users Add User Name Alison Cross Email across@cornwallhideaways.co.uk Last Acce…" at bounding box center [470, 233] width 895 height 421
click at [275, 374] on div "Users Add User Name Alison Cross Email across@cornwallhideaways.co.uk Last Acce…" at bounding box center [470, 233] width 895 height 421
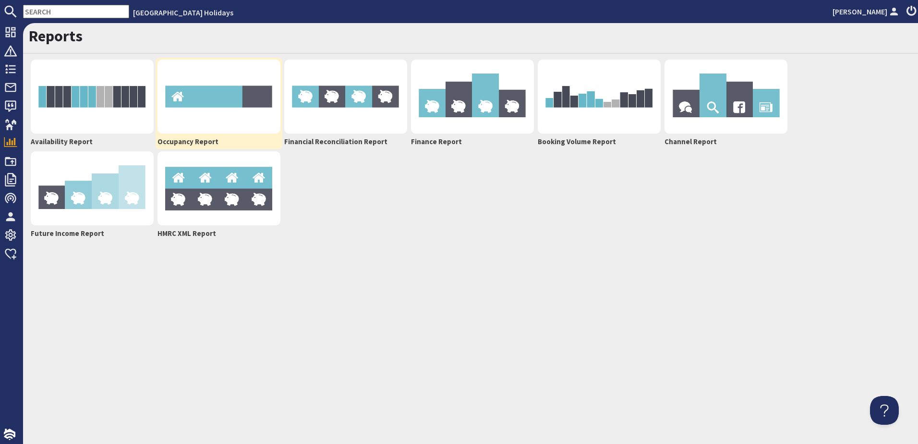
click at [221, 89] on img at bounding box center [219, 97] width 123 height 74
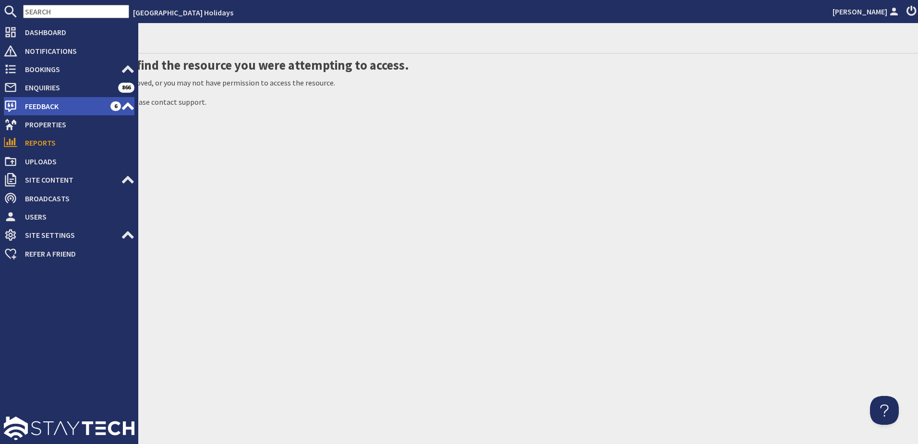
click at [128, 105] on use at bounding box center [128, 106] width 12 height 8
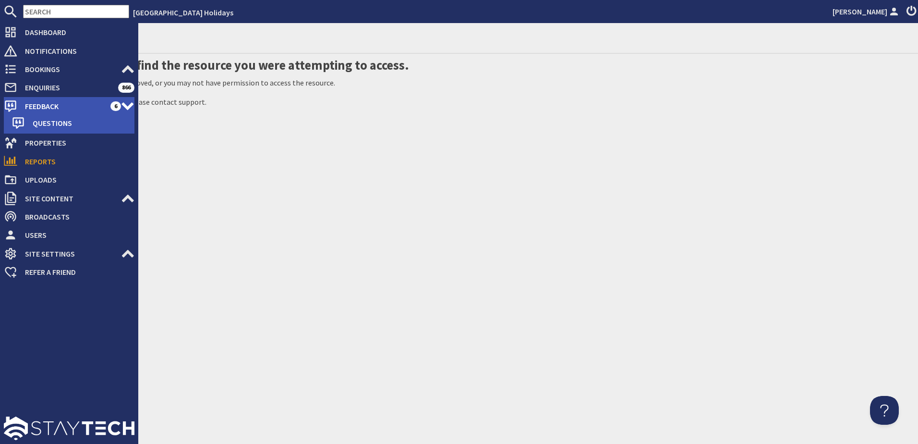
click at [128, 105] on icon at bounding box center [127, 105] width 13 height 13
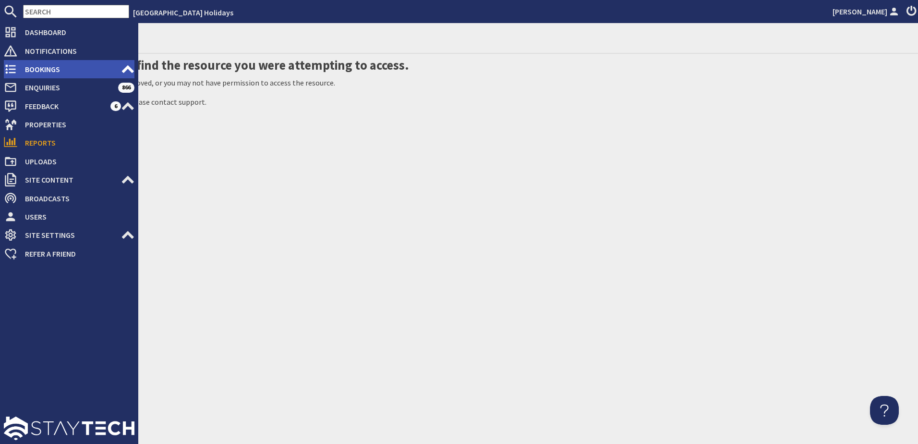
click at [124, 62] on icon at bounding box center [127, 68] width 13 height 13
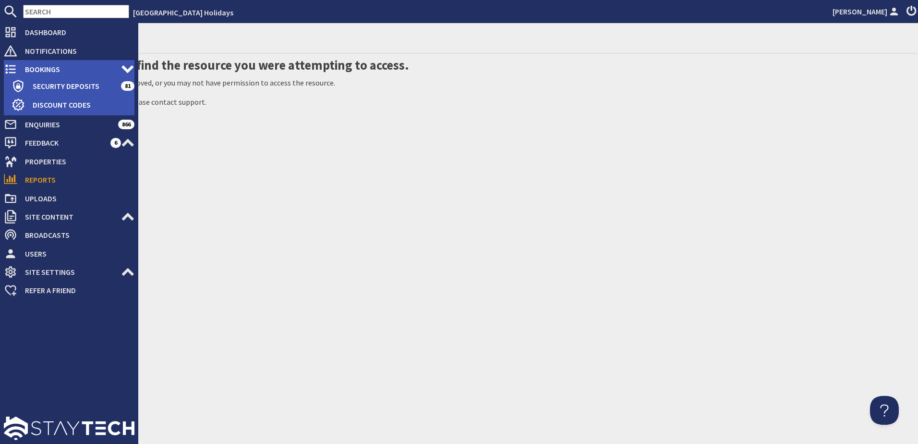
click at [124, 62] on icon at bounding box center [127, 68] width 13 height 13
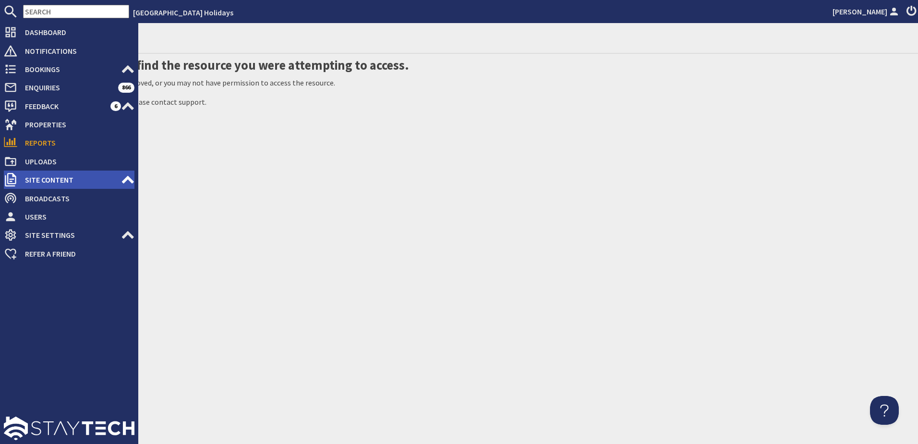
click at [130, 175] on icon at bounding box center [127, 179] width 13 height 13
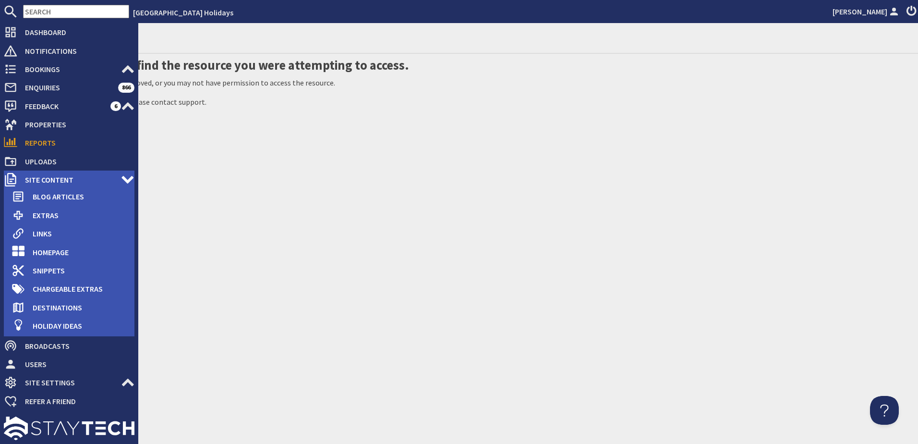
click at [130, 175] on icon at bounding box center [127, 179] width 13 height 13
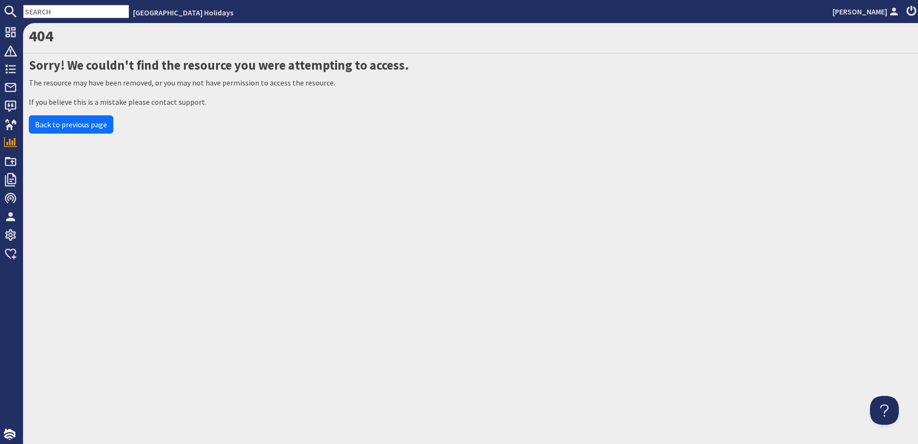
click at [257, 170] on div "404 Sorry! We couldn't find the resource you were attempting to access. The res…" at bounding box center [470, 233] width 895 height 421
